Goal: Task Accomplishment & Management: Manage account settings

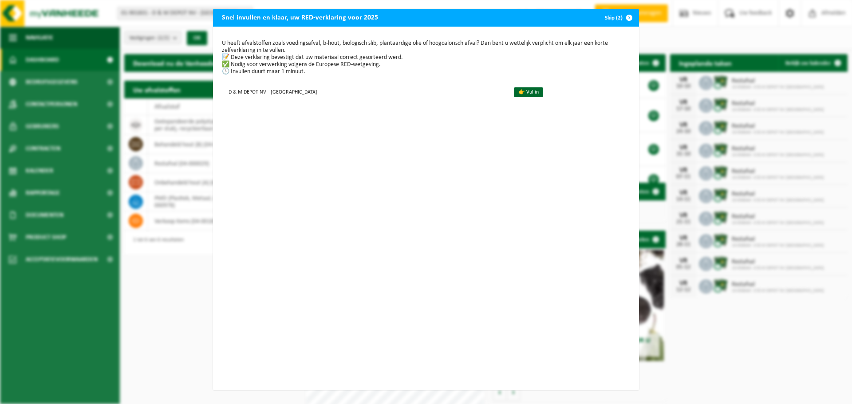
click at [624, 17] on span "button" at bounding box center [629, 18] width 18 height 18
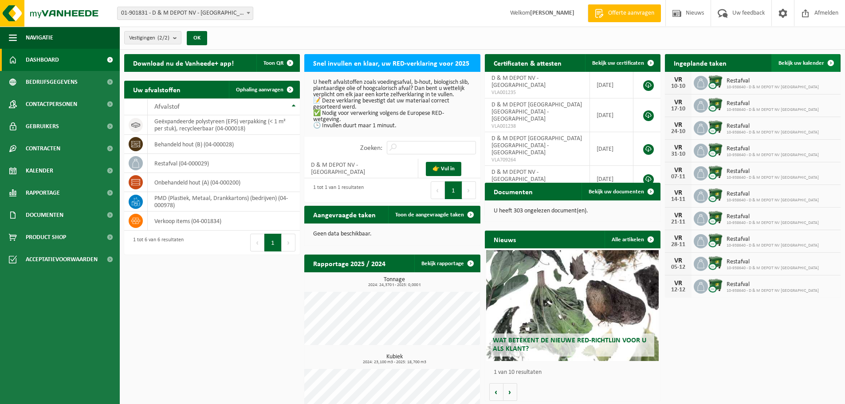
click at [810, 62] on span "Bekijk uw kalender" at bounding box center [802, 63] width 46 height 6
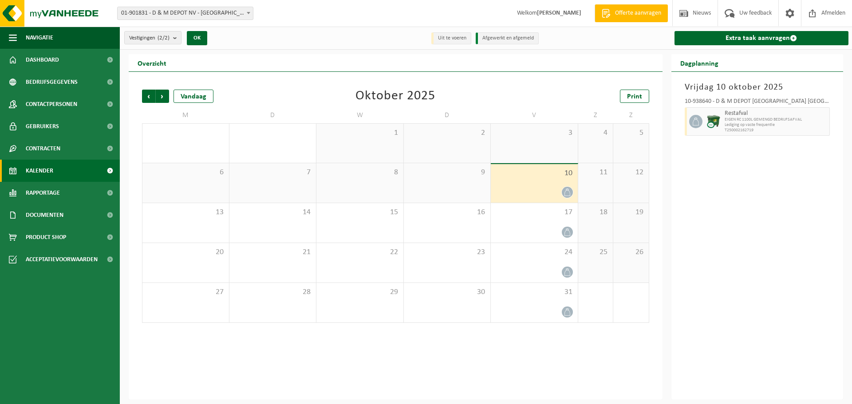
click at [555, 174] on span "10" at bounding box center [534, 174] width 78 height 10
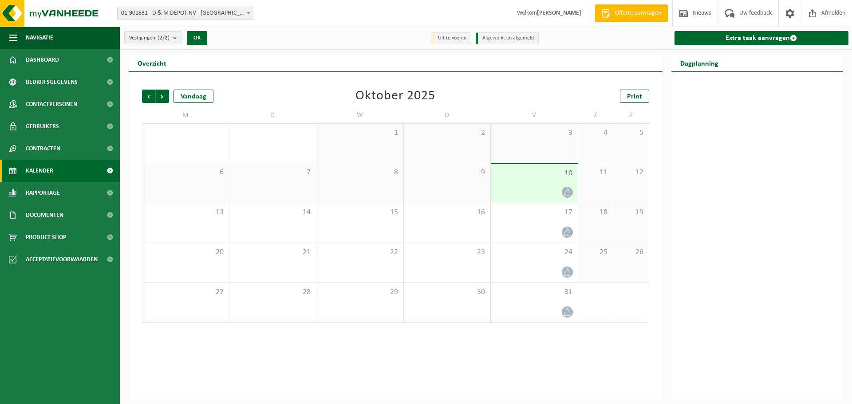
click at [568, 187] on span at bounding box center [567, 192] width 11 height 11
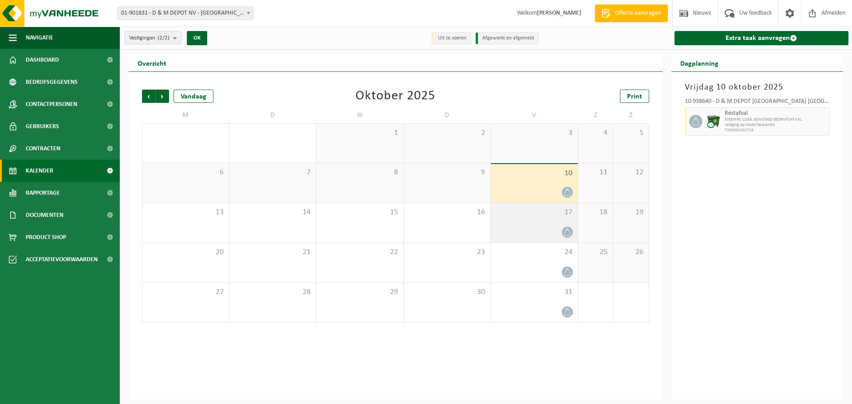
click at [558, 229] on div at bounding box center [534, 232] width 78 height 12
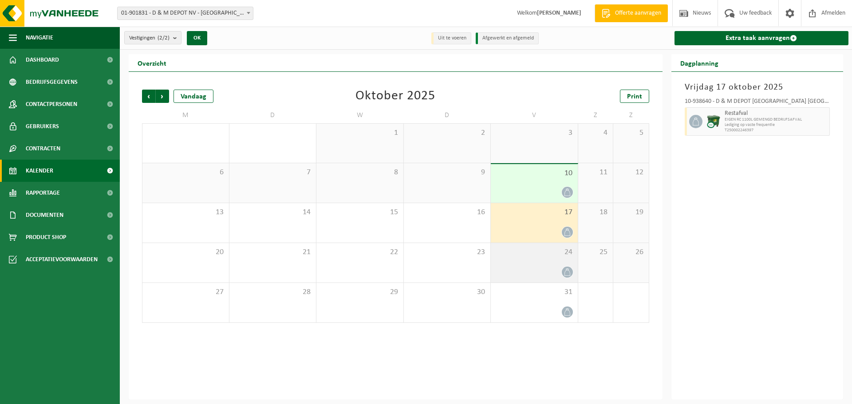
click at [567, 272] on icon at bounding box center [567, 272] width 8 height 8
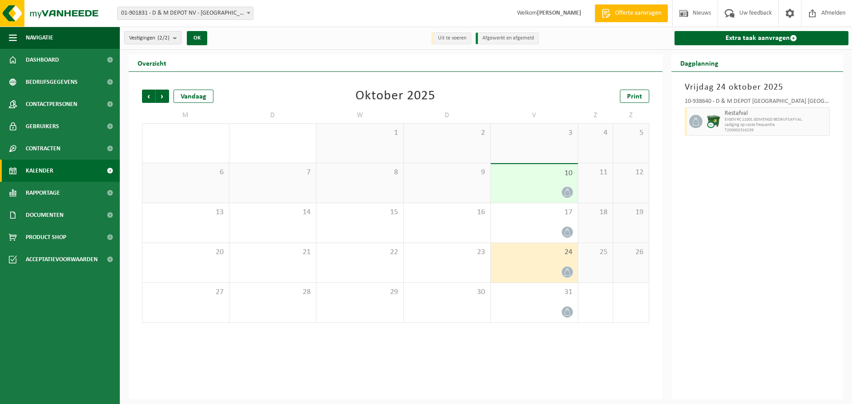
click at [566, 269] on icon at bounding box center [567, 272] width 8 height 8
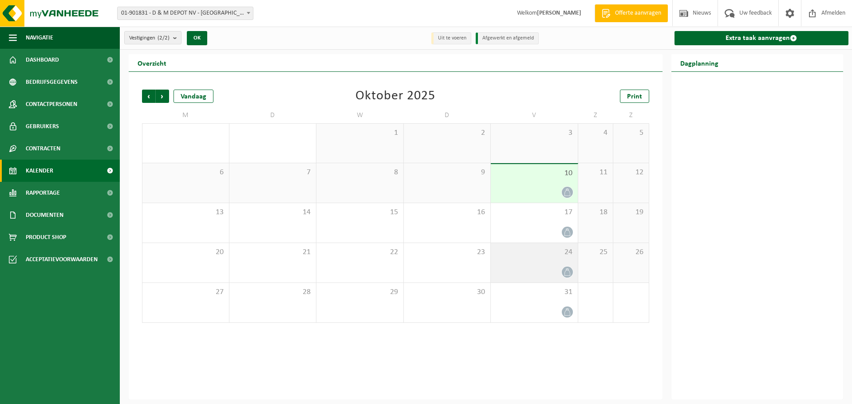
click at [562, 264] on div "24" at bounding box center [534, 262] width 87 height 39
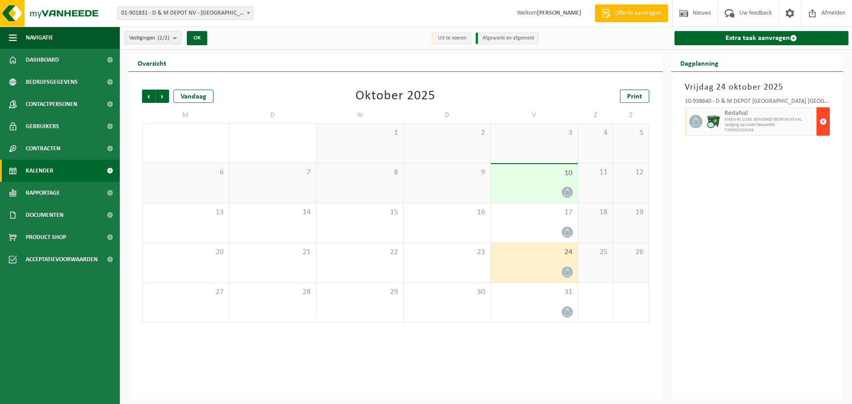
click at [827, 119] on button "button" at bounding box center [822, 121] width 13 height 28
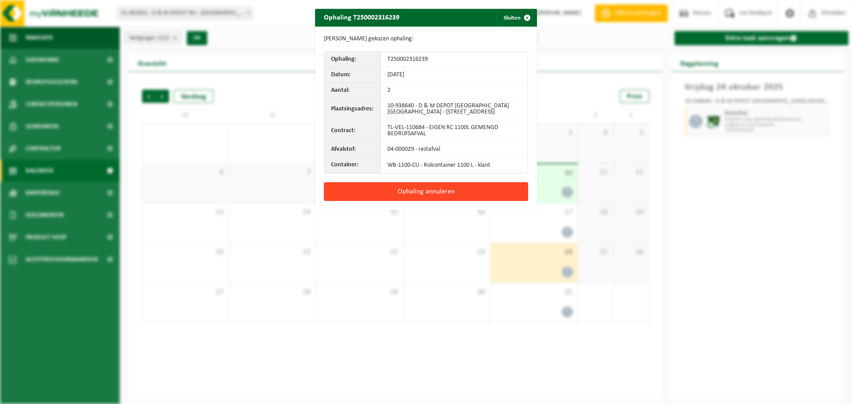
click at [457, 193] on button "Ophaling annuleren" at bounding box center [426, 191] width 204 height 19
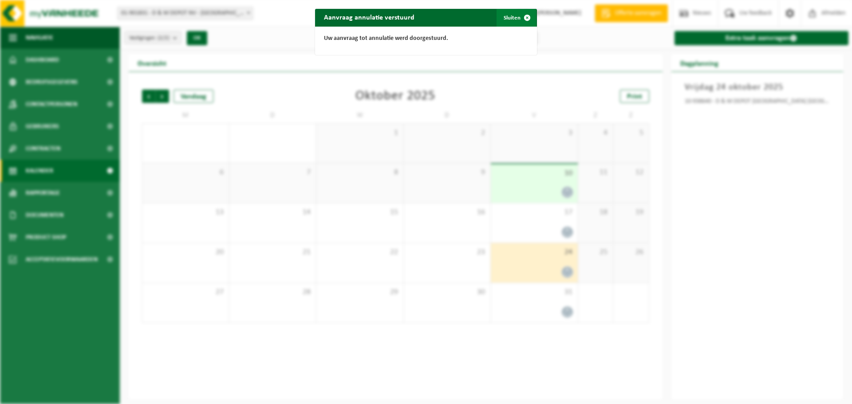
click at [519, 15] on span "button" at bounding box center [527, 18] width 18 height 18
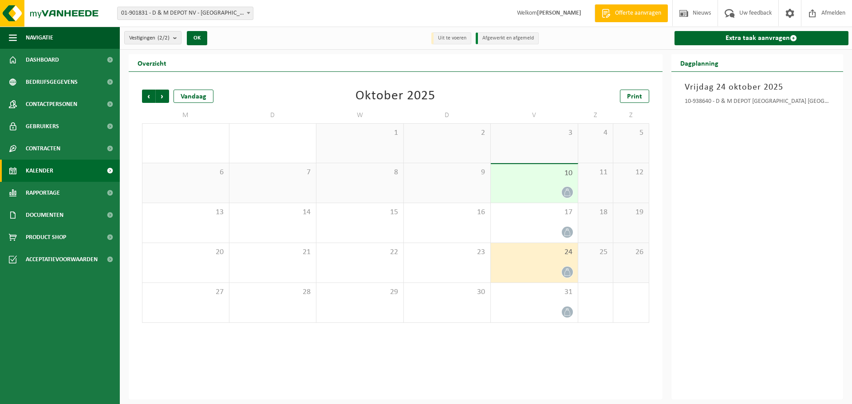
click at [566, 178] on div "10" at bounding box center [534, 183] width 87 height 39
